Goal: Information Seeking & Learning: Learn about a topic

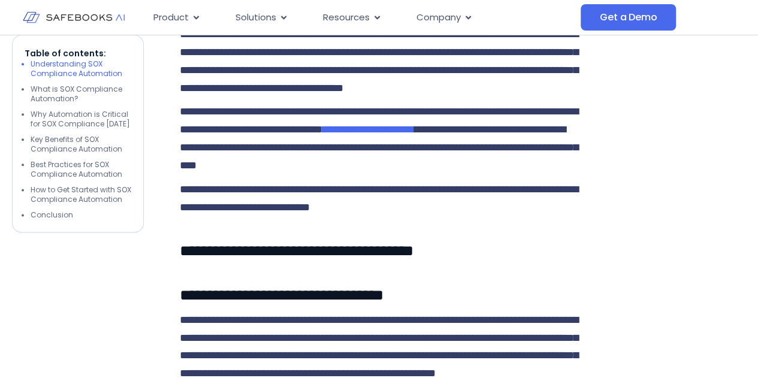
scroll to position [696, 0]
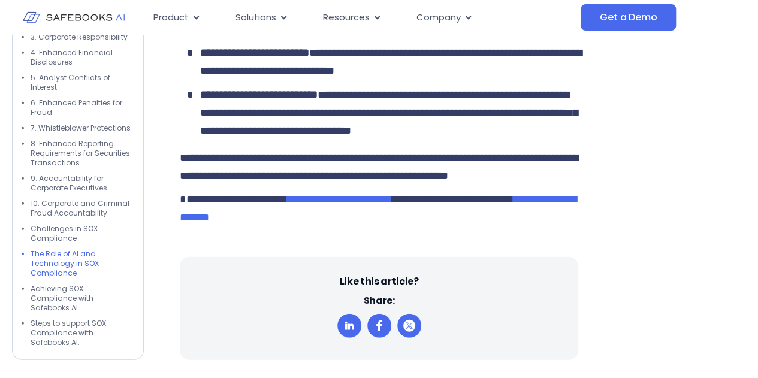
scroll to position [3659, 0]
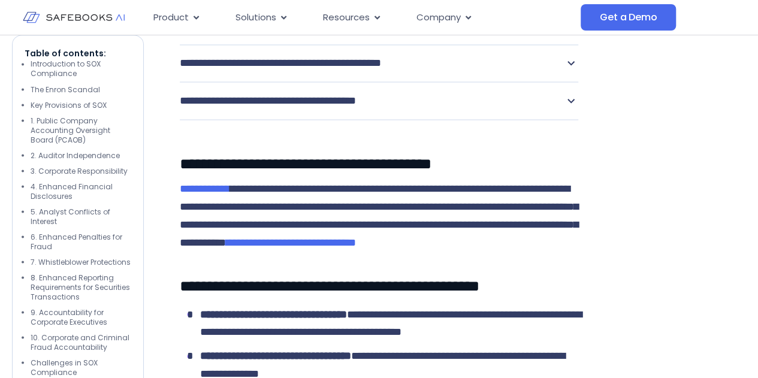
scroll to position [3330, 0]
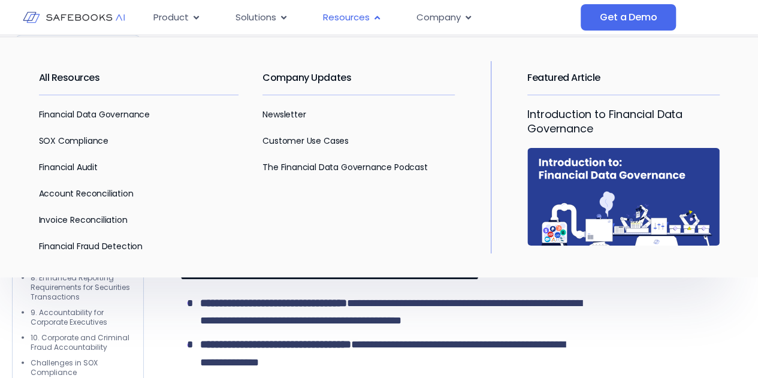
click at [348, 22] on span "Resources" at bounding box center [346, 18] width 47 height 14
click at [74, 132] on div "All Resources Financial Data Governance SOX Compliance Financial Audit Account …" at bounding box center [151, 157] width 224 height 192
click at [81, 138] on link "SOX Compliance" at bounding box center [74, 141] width 70 height 12
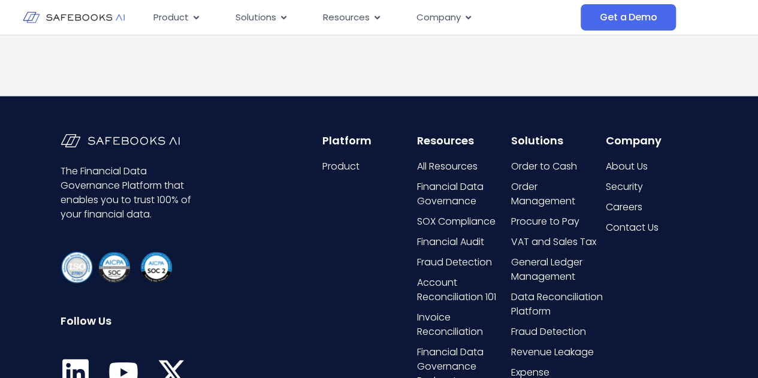
scroll to position [1300, 0]
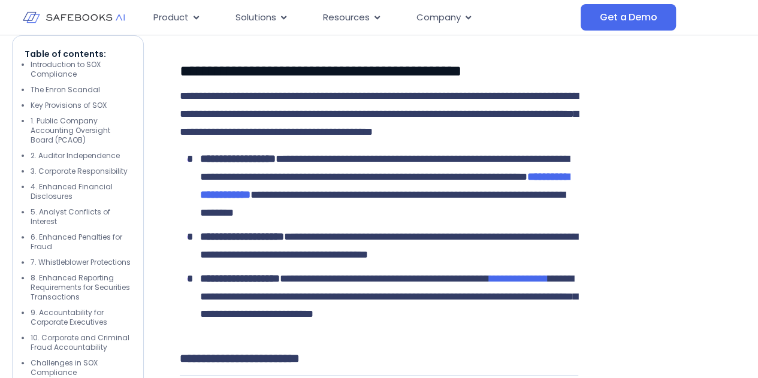
scroll to position [1416, 0]
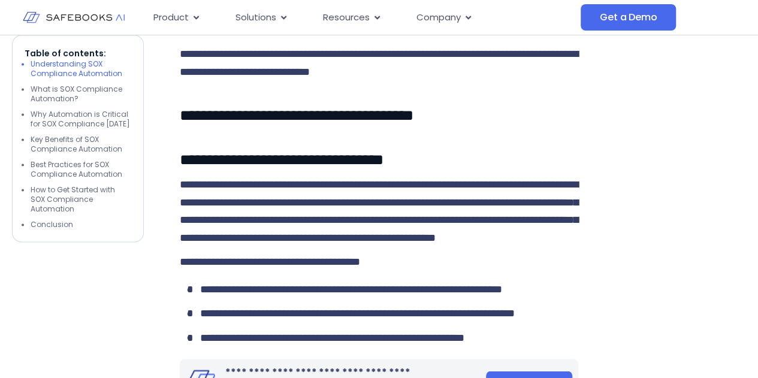
scroll to position [815, 0]
